Goal: Find specific page/section: Find specific page/section

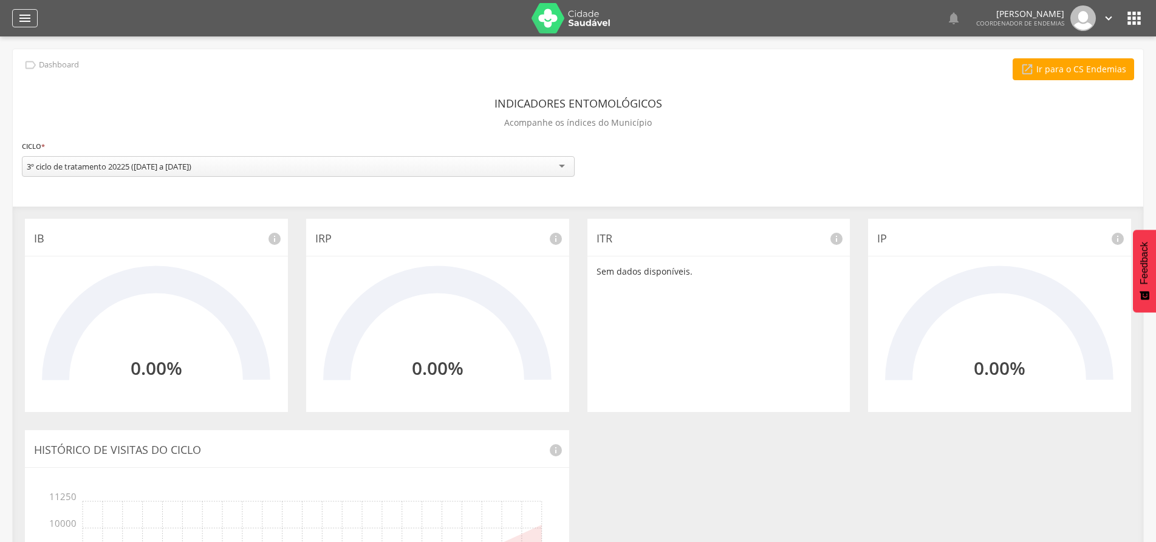
click at [26, 21] on icon "" at bounding box center [25, 18] width 15 height 15
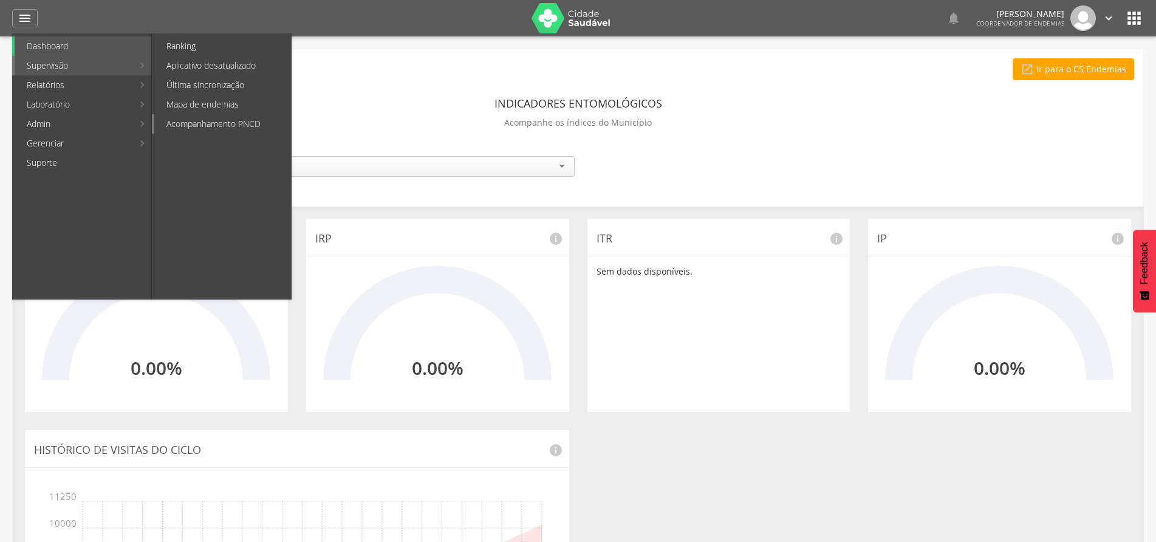
click at [197, 126] on link "Acompanhamento PNCD" at bounding box center [222, 123] width 137 height 19
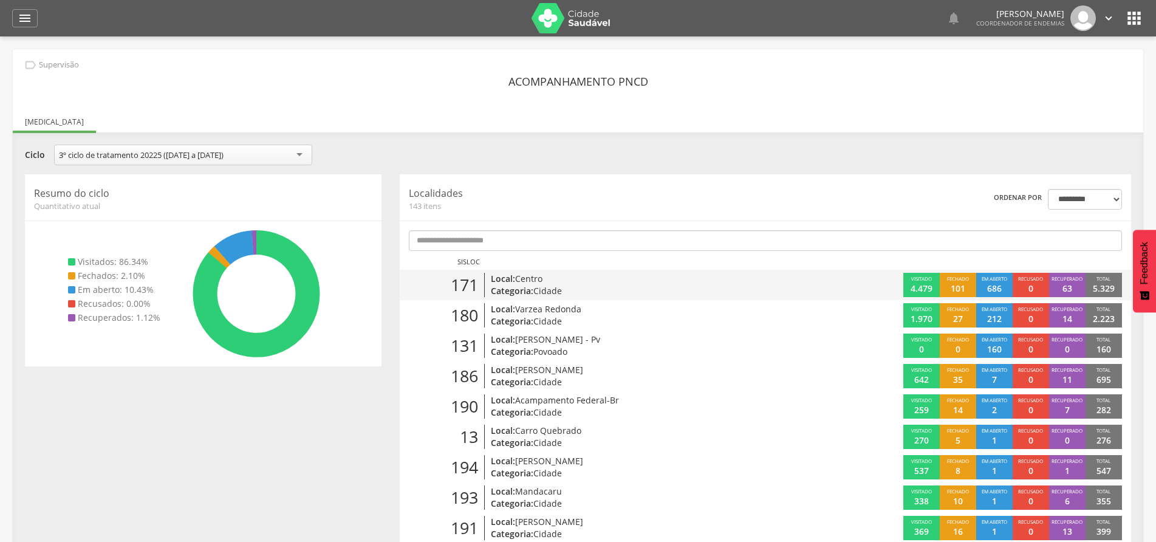
click at [510, 283] on p "Local: Centro" at bounding box center [613, 279] width 245 height 12
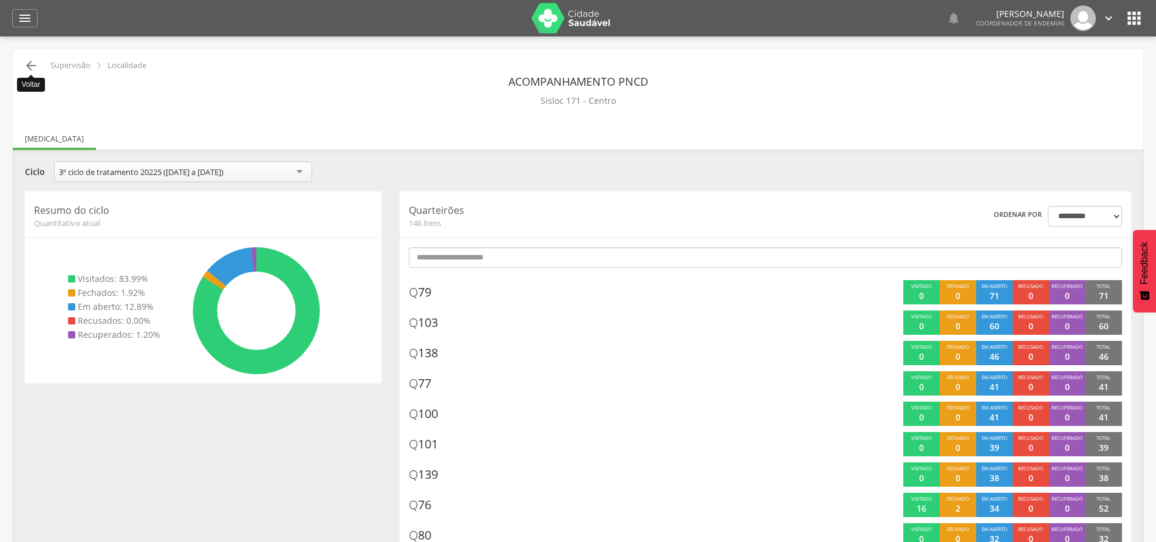
click at [30, 66] on icon "" at bounding box center [31, 65] width 15 height 15
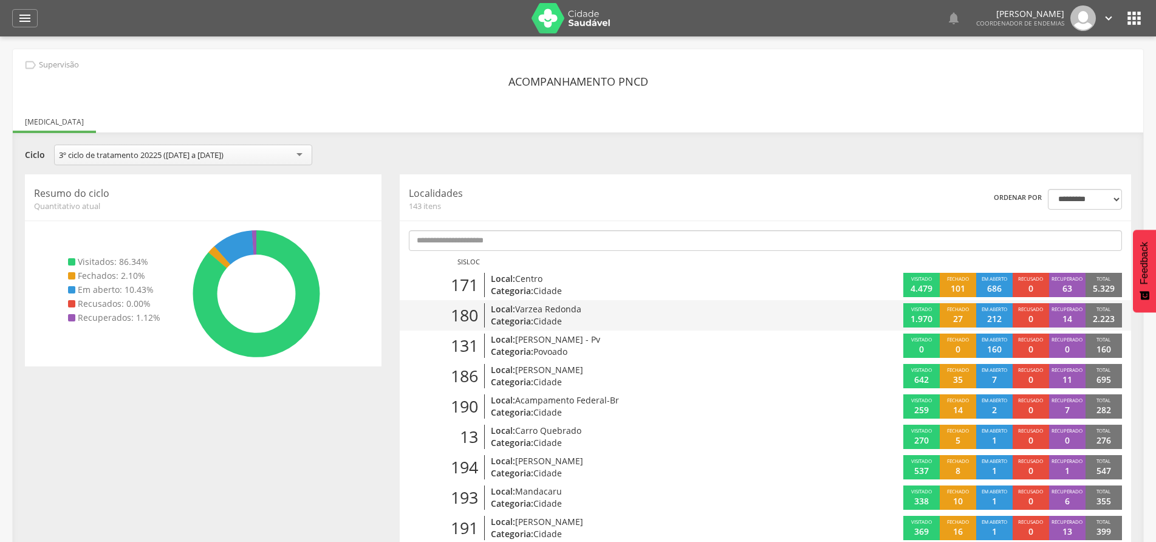
click at [536, 312] on span "Varzea Redonda" at bounding box center [548, 309] width 66 height 12
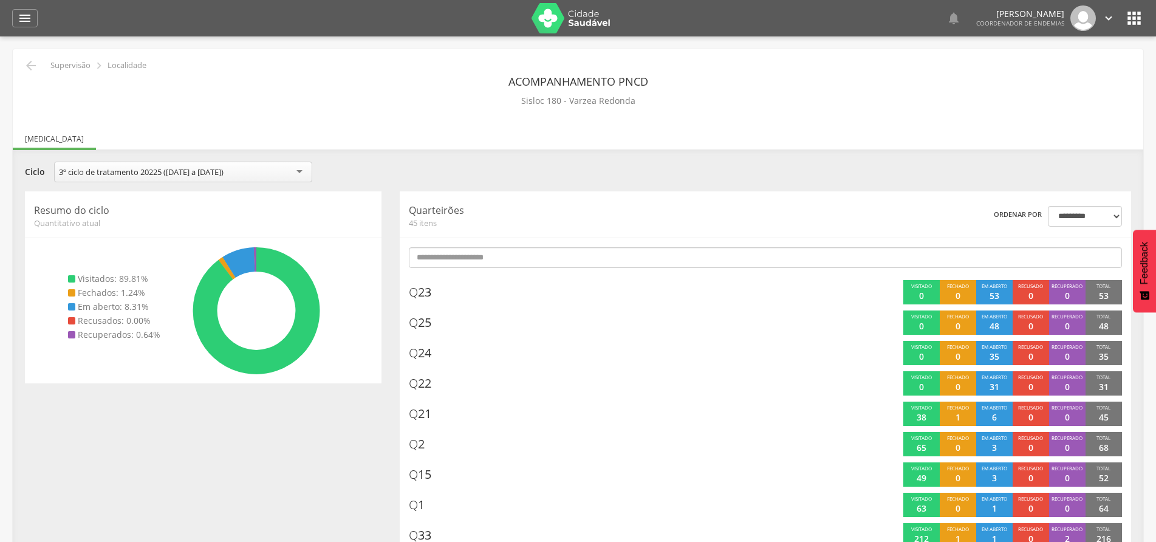
click at [1087, 16] on img at bounding box center [1084, 18] width 26 height 26
click at [1106, 16] on icon "" at bounding box center [1108, 18] width 13 height 13
click at [1034, 70] on link "Sair" at bounding box center [1067, 70] width 96 height 15
